Goal: Obtain resource: Download file/media

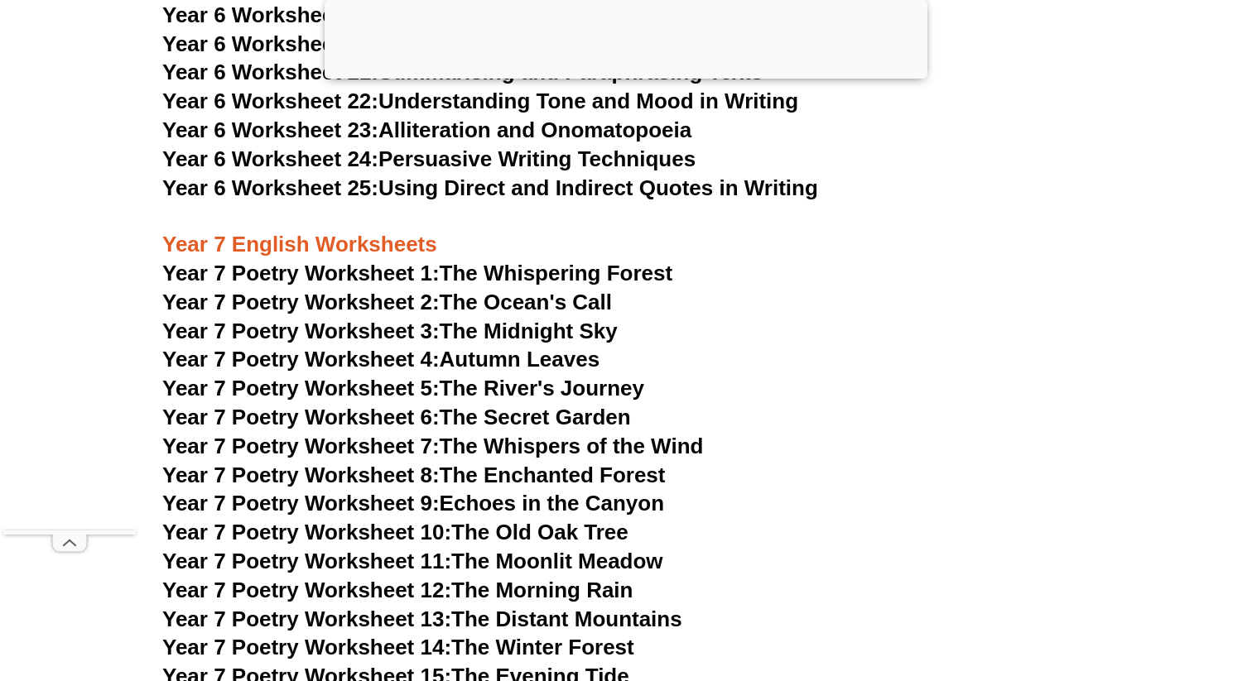
scroll to position [10384, 0]
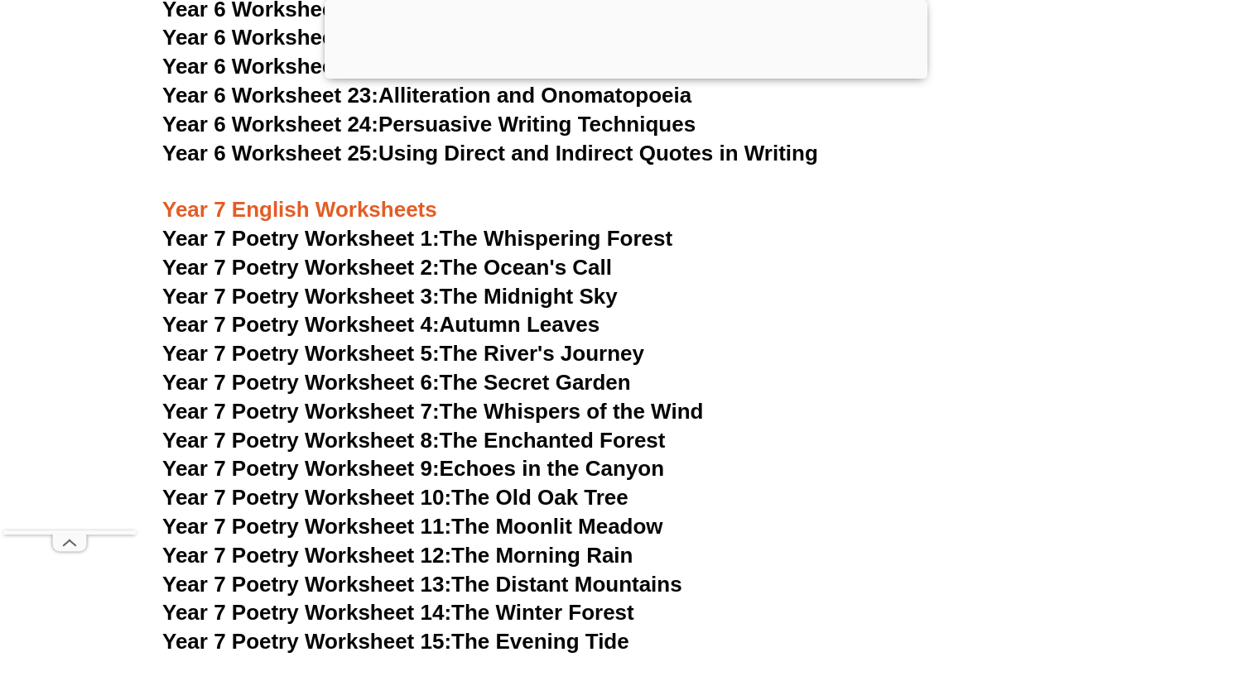
click at [445, 543] on span "Year 7 Poetry Worksheet 12:" at bounding box center [306, 555] width 289 height 25
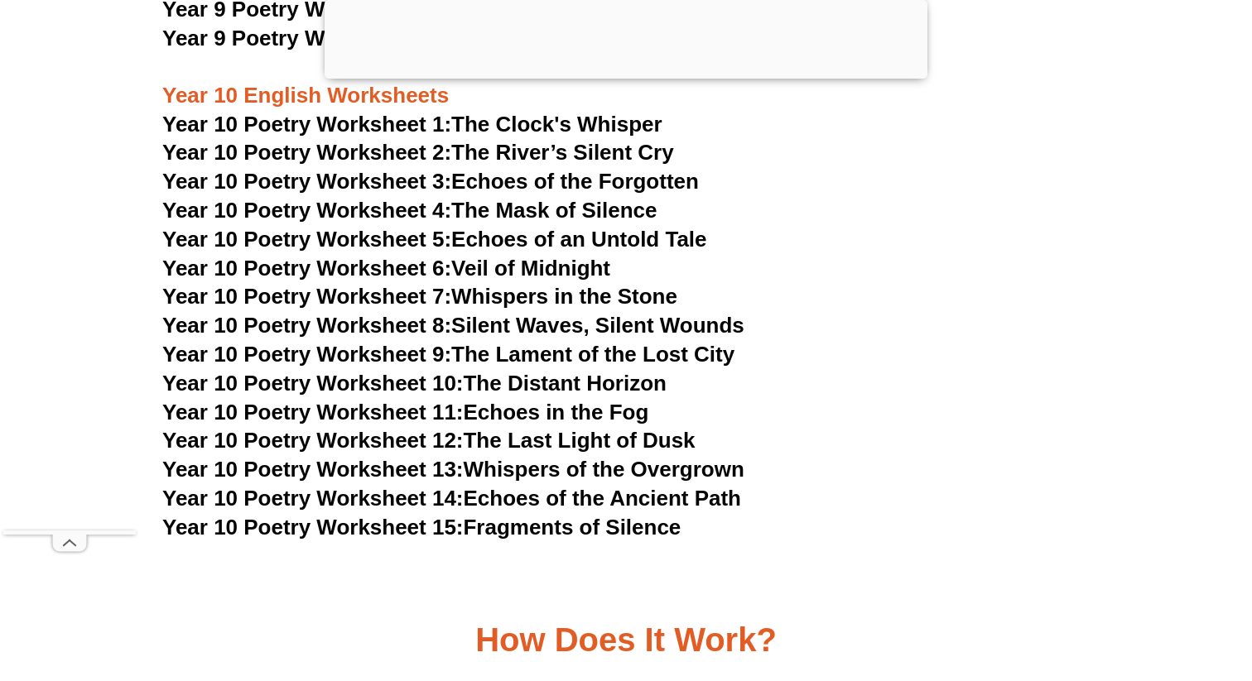
scroll to position [11914, 0]
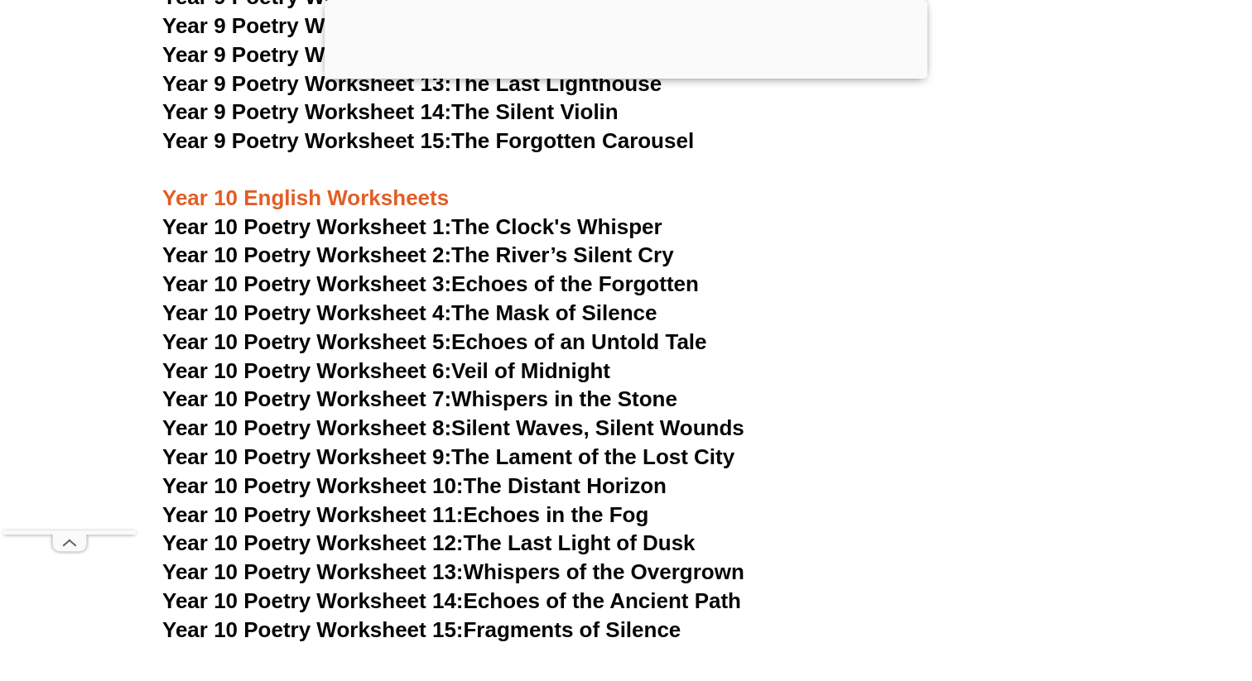
click at [383, 358] on span "Year 10 Poetry Worksheet 6:" at bounding box center [306, 370] width 289 height 25
click at [517, 416] on link "Year 10 Poetry Worksheet 8: Silent Waves, Silent Wounds" at bounding box center [453, 428] width 582 height 25
click at [490, 214] on link "Year 10 Poetry Worksheet 1: The Clock's Whisper" at bounding box center [412, 226] width 500 height 25
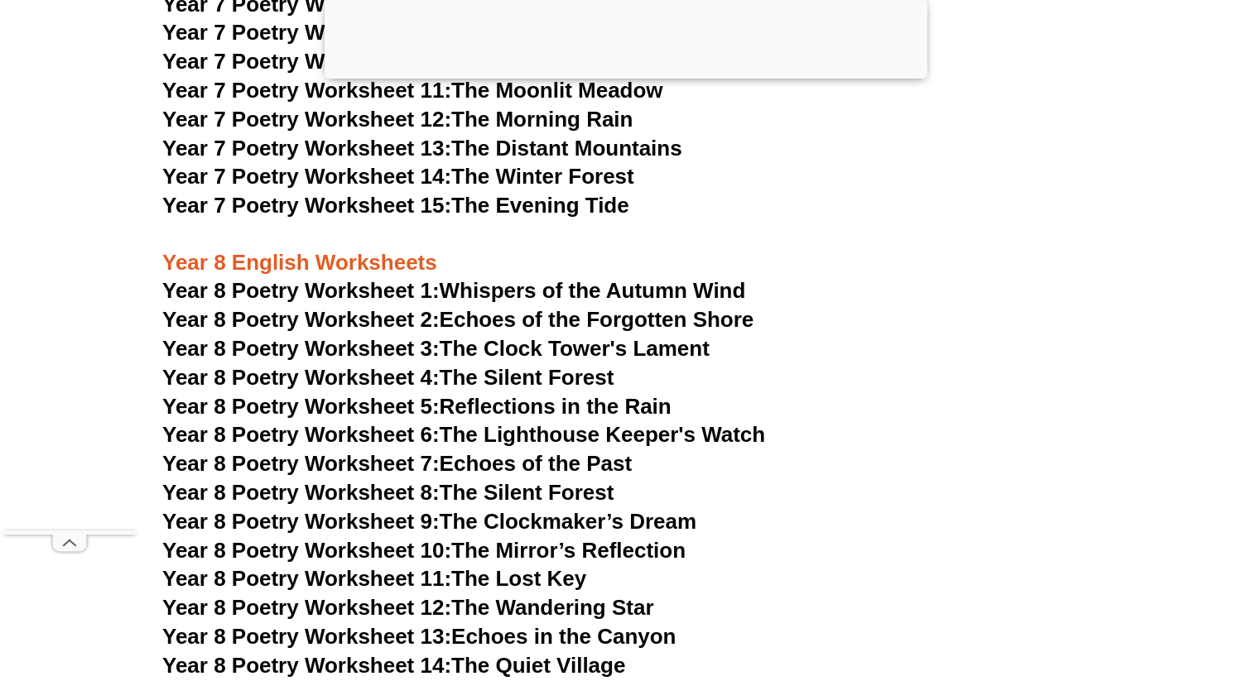
scroll to position [10912, 0]
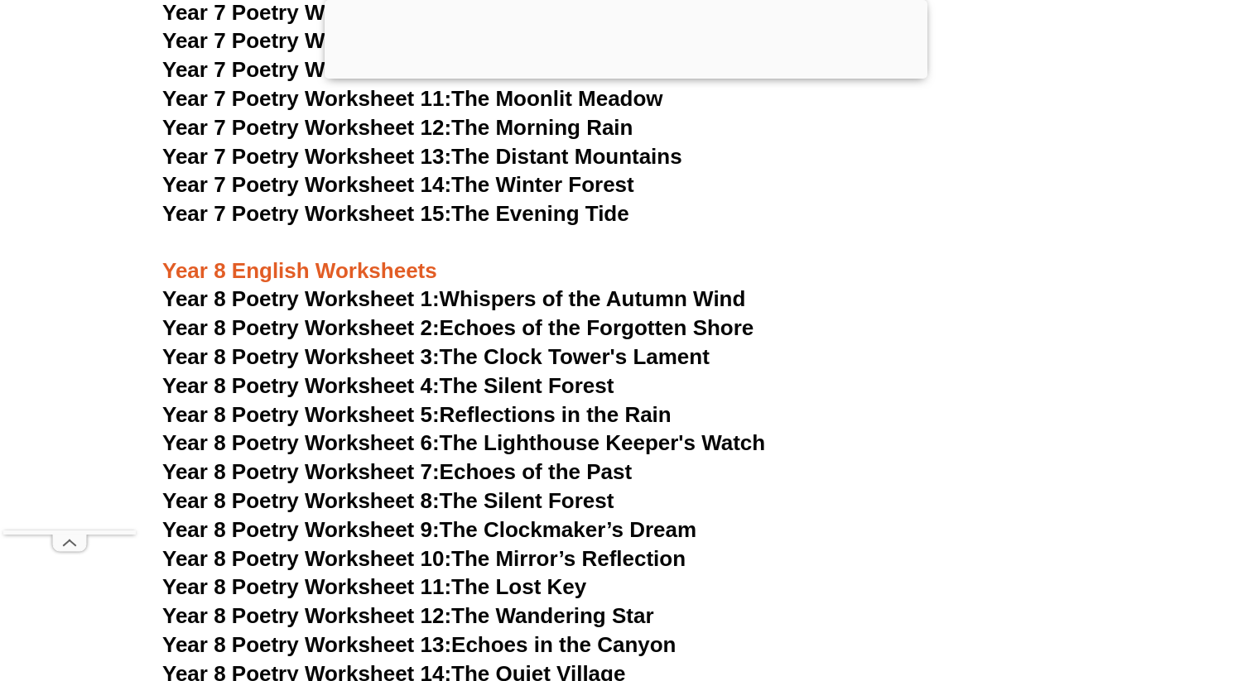
click at [385, 286] on span "Year 8 Poetry Worksheet 1:" at bounding box center [300, 298] width 277 height 25
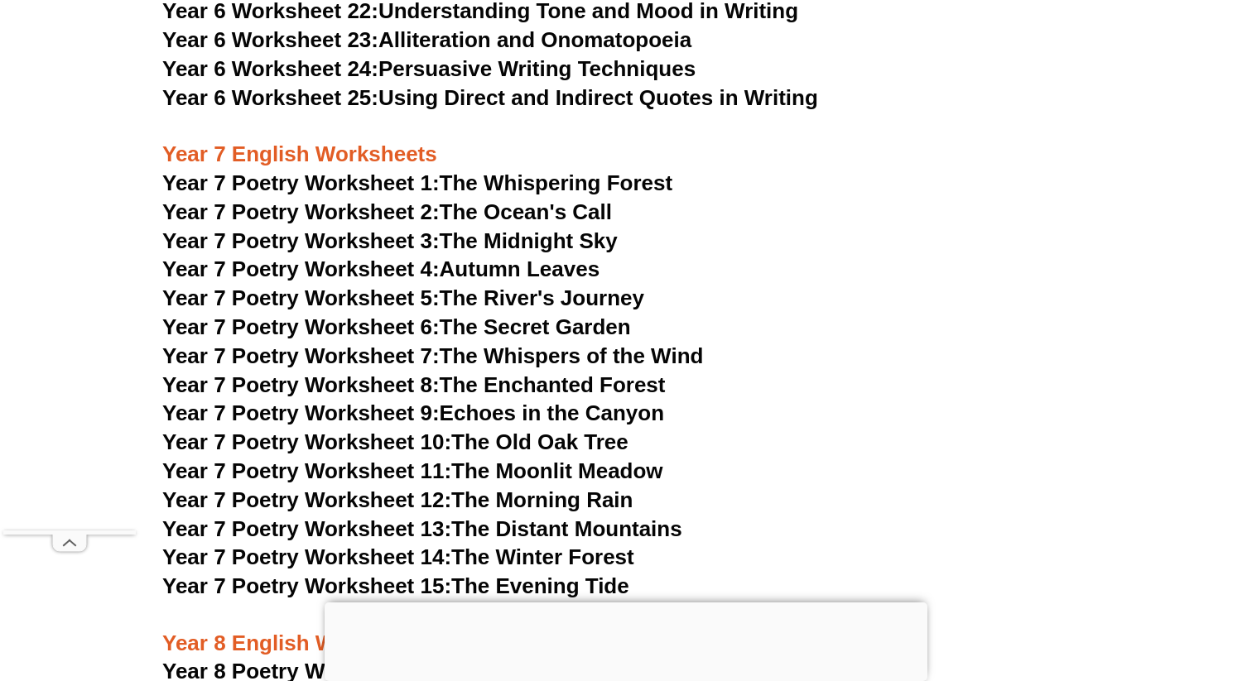
scroll to position [9989, 0]
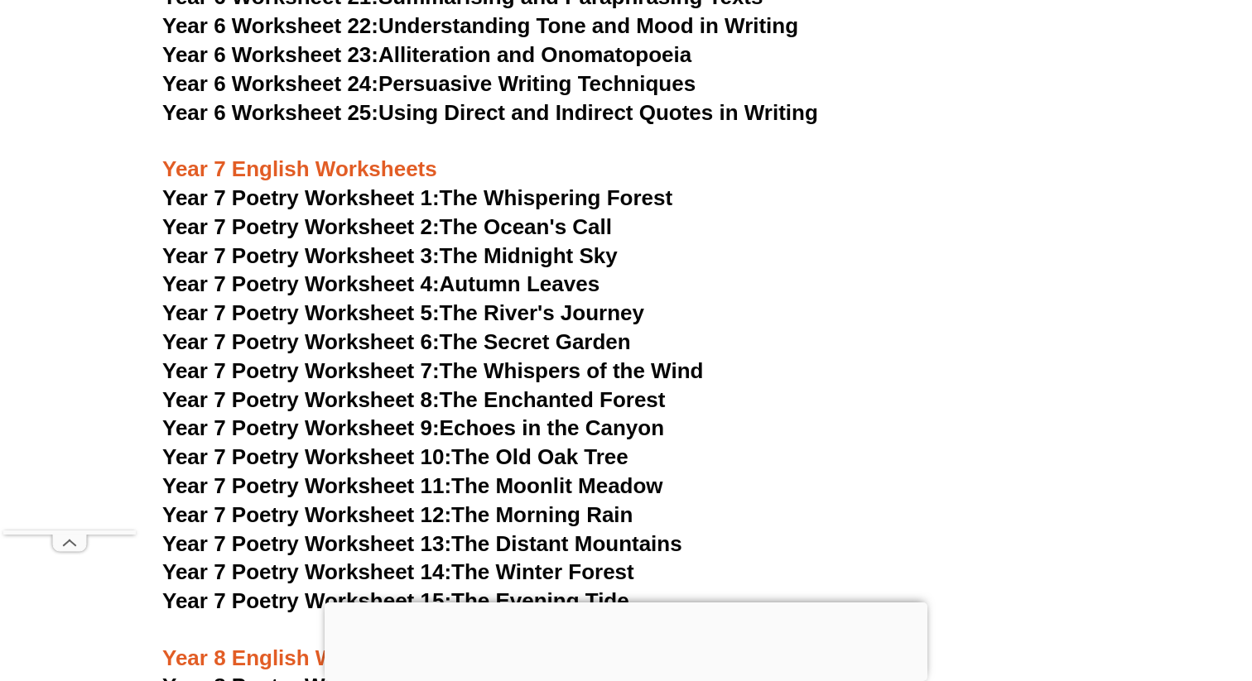
click at [397, 185] on span "Year 7 Poetry Worksheet 1:" at bounding box center [300, 197] width 277 height 25
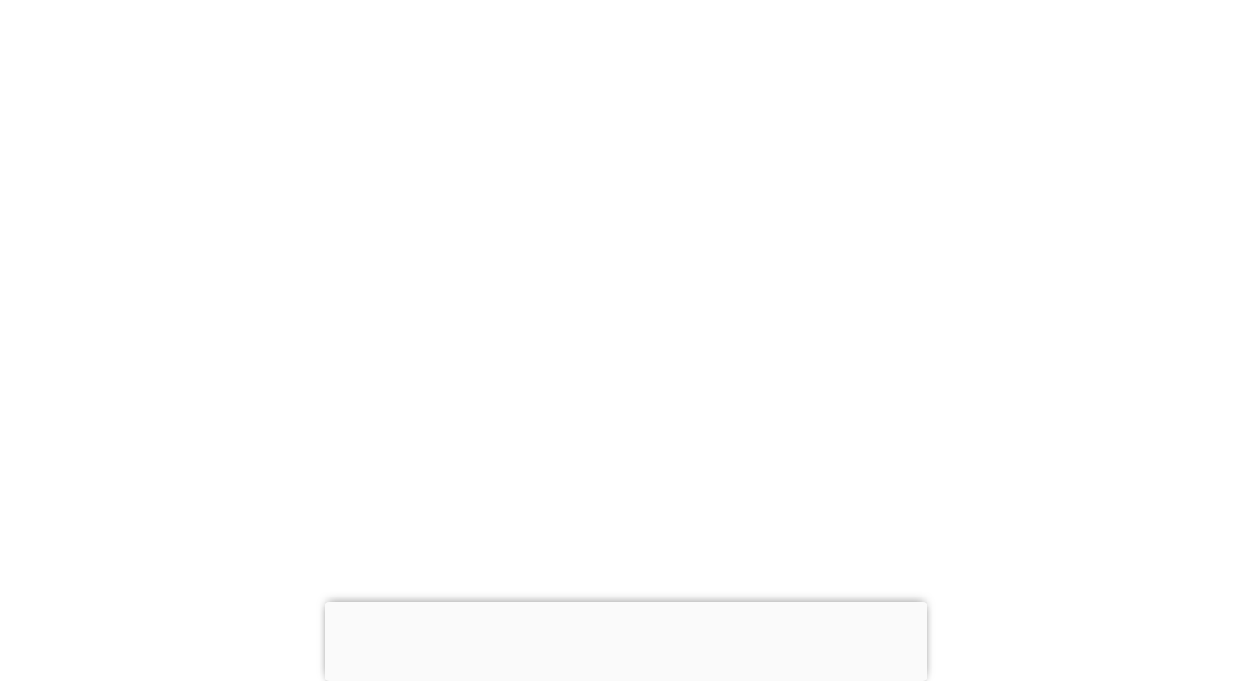
scroll to position [10099, 0]
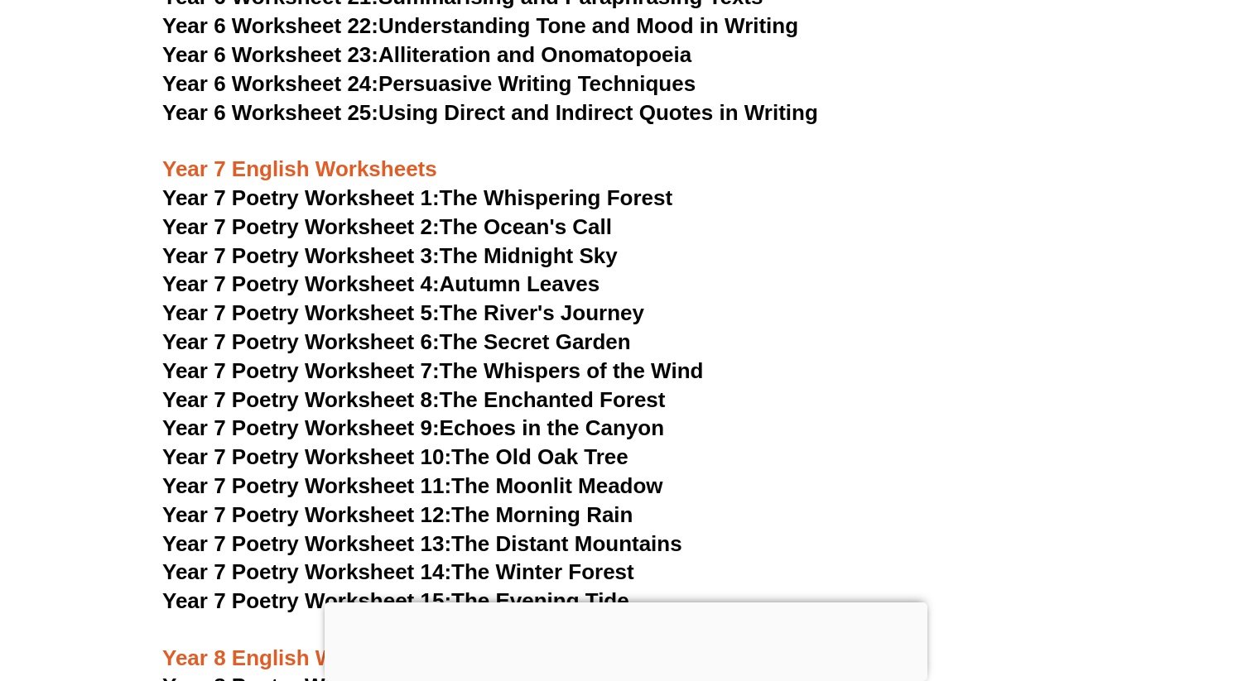
scroll to position [10023, 0]
